Goal: Information Seeking & Learning: Find contact information

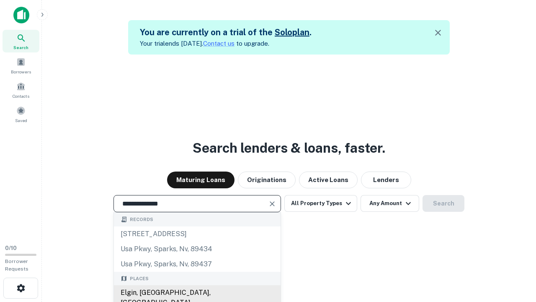
click at [197, 292] on div "Elgin, [GEOGRAPHIC_DATA], [GEOGRAPHIC_DATA]" at bounding box center [197, 297] width 167 height 25
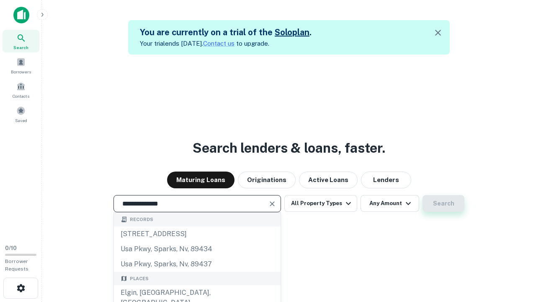
type input "**********"
click at [423, 195] on button "Search" at bounding box center [444, 203] width 42 height 17
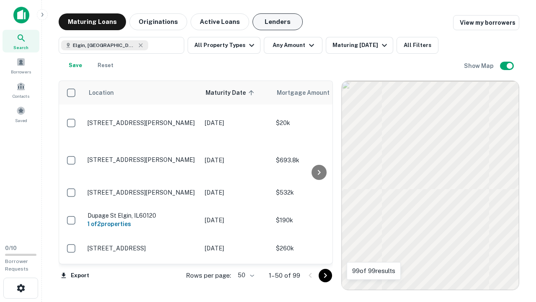
click at [278, 22] on button "Lenders" at bounding box center [278, 21] width 50 height 17
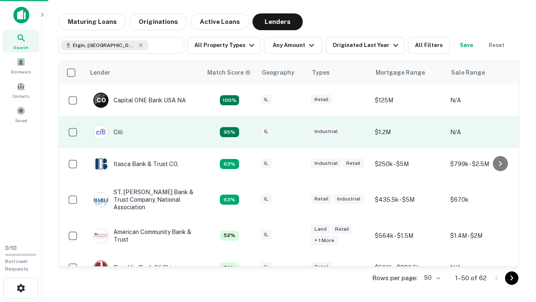
click at [297, 132] on div "IL" at bounding box center [282, 131] width 42 height 11
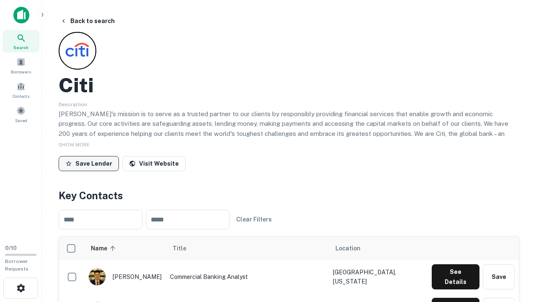
click at [89, 163] on button "Save Lender" at bounding box center [89, 163] width 60 height 15
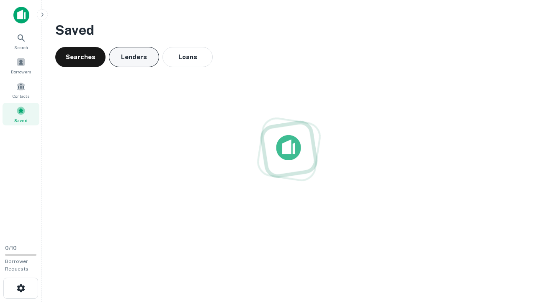
click at [134, 57] on button "Lenders" at bounding box center [134, 57] width 50 height 20
